Goal: Task Accomplishment & Management: Use online tool/utility

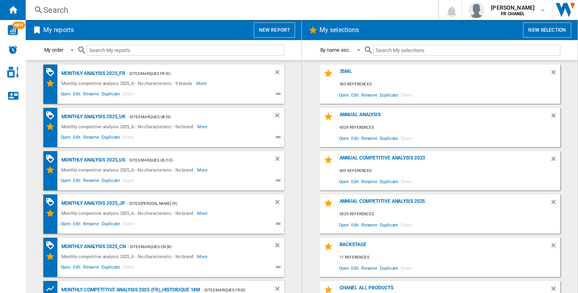
click at [271, 31] on button "New report" at bounding box center [274, 29] width 41 height 15
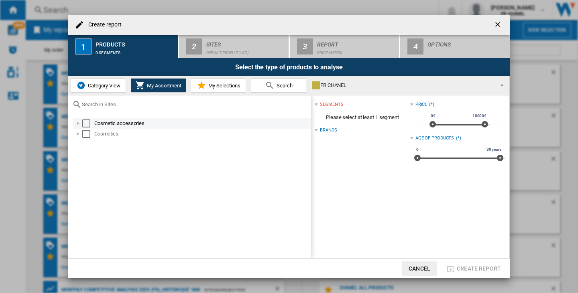
click at [89, 121] on div "Select" at bounding box center [86, 124] width 8 height 8
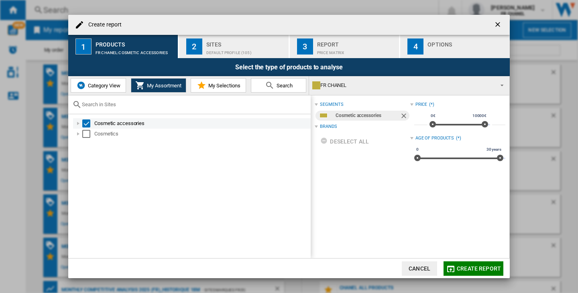
click at [89, 122] on div "Select" at bounding box center [86, 124] width 8 height 8
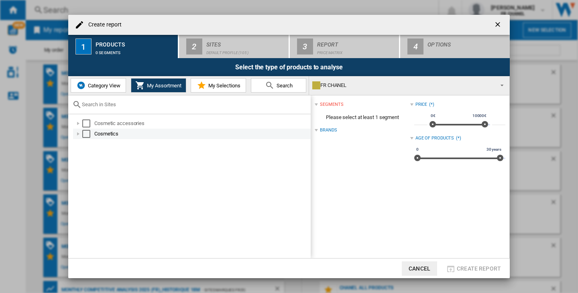
click at [88, 130] on div "Select" at bounding box center [86, 134] width 8 height 8
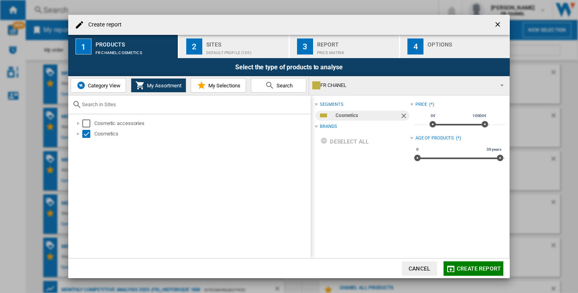
click at [237, 49] on div "Default profile (105)" at bounding box center [245, 51] width 79 height 8
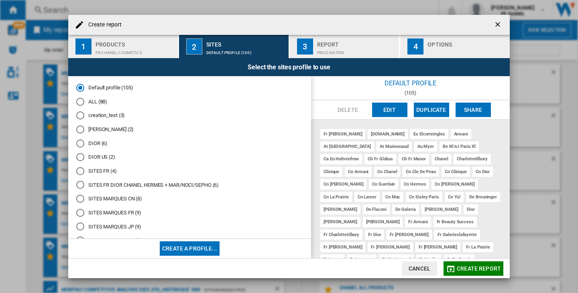
click at [98, 145] on md-radio-button "DIOR (6)" at bounding box center [189, 144] width 227 height 8
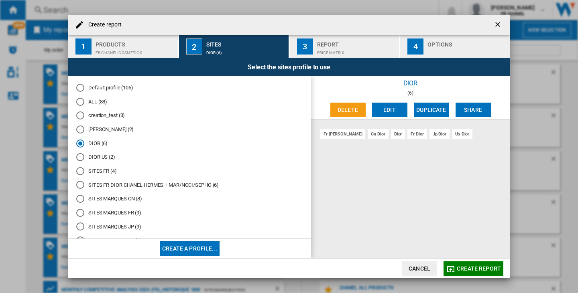
click at [450, 267] on md-icon "button" at bounding box center [451, 270] width 10 height 10
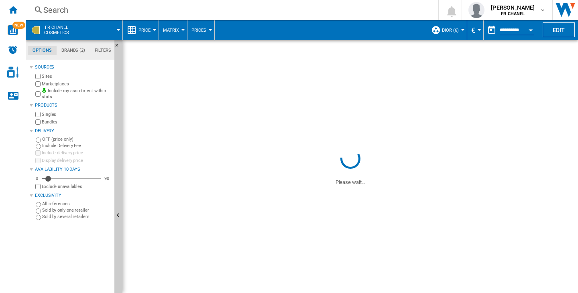
click at [474, 32] on button "€" at bounding box center [475, 30] width 8 height 20
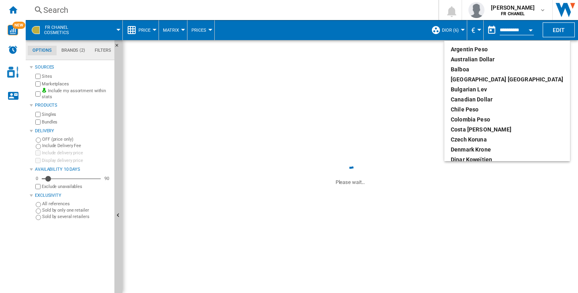
click at [474, 32] on md-backdrop at bounding box center [289, 146] width 578 height 293
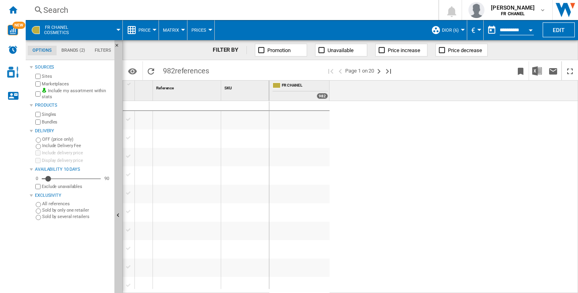
click at [474, 32] on button "€" at bounding box center [475, 30] width 8 height 20
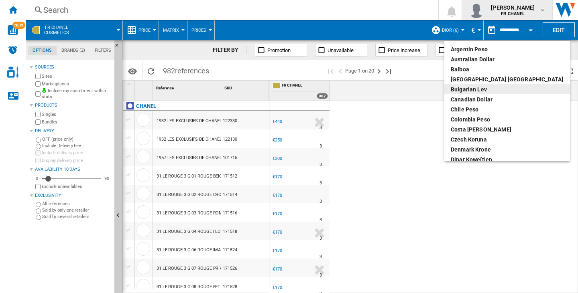
click at [519, 8] on md-backdrop at bounding box center [289, 146] width 578 height 293
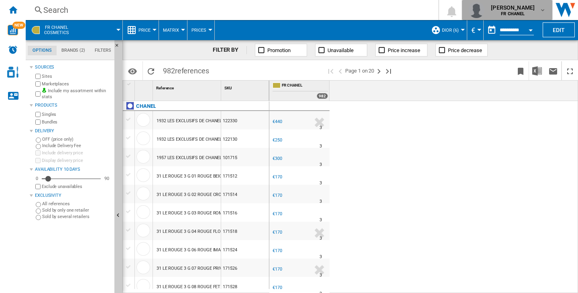
click at [519, 8] on span "[PERSON_NAME]" at bounding box center [513, 8] width 44 height 8
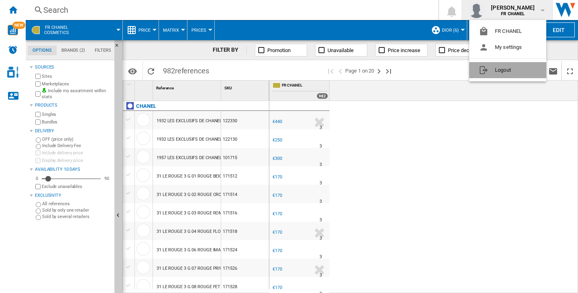
click at [512, 71] on button "Logout" at bounding box center [507, 70] width 77 height 16
